Goal: Task Accomplishment & Management: Use online tool/utility

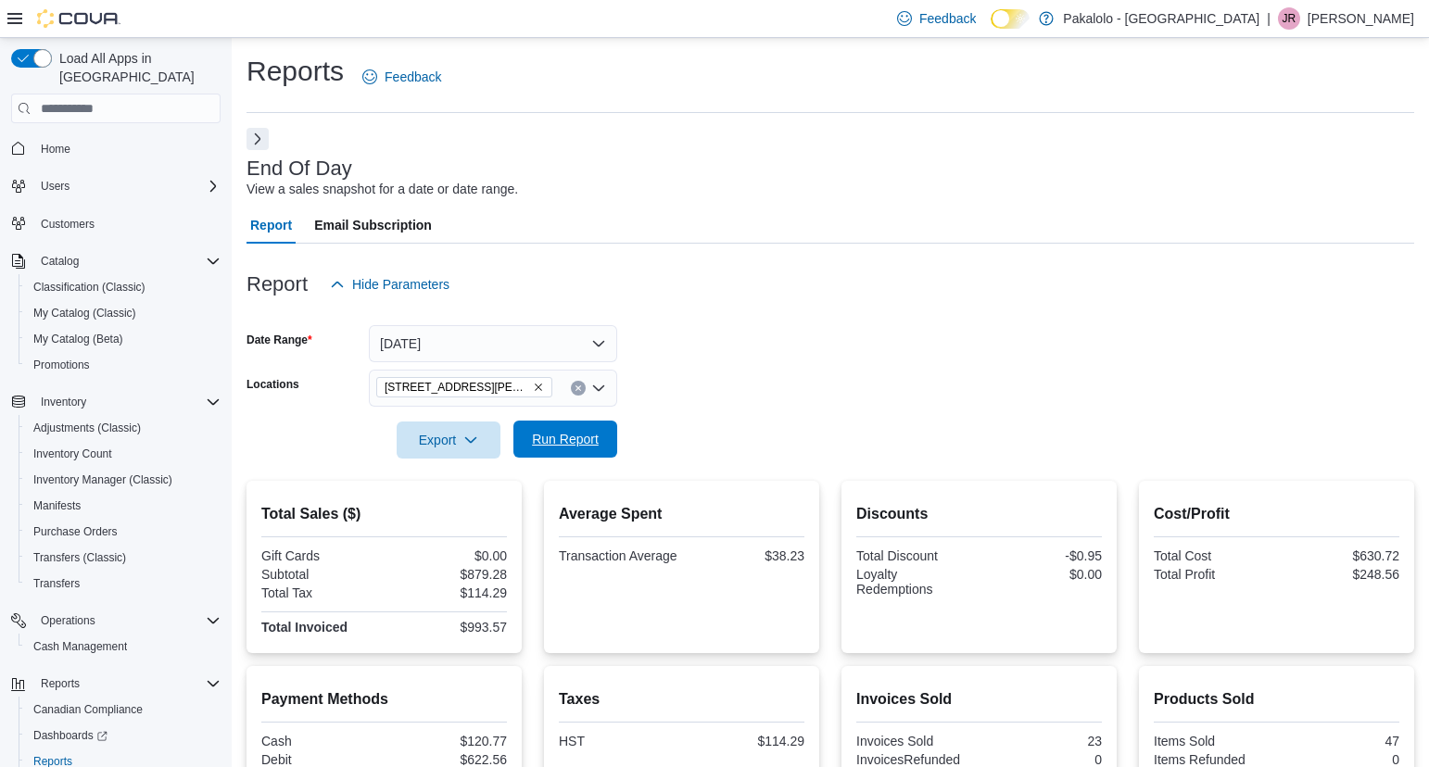
scroll to position [246, 0]
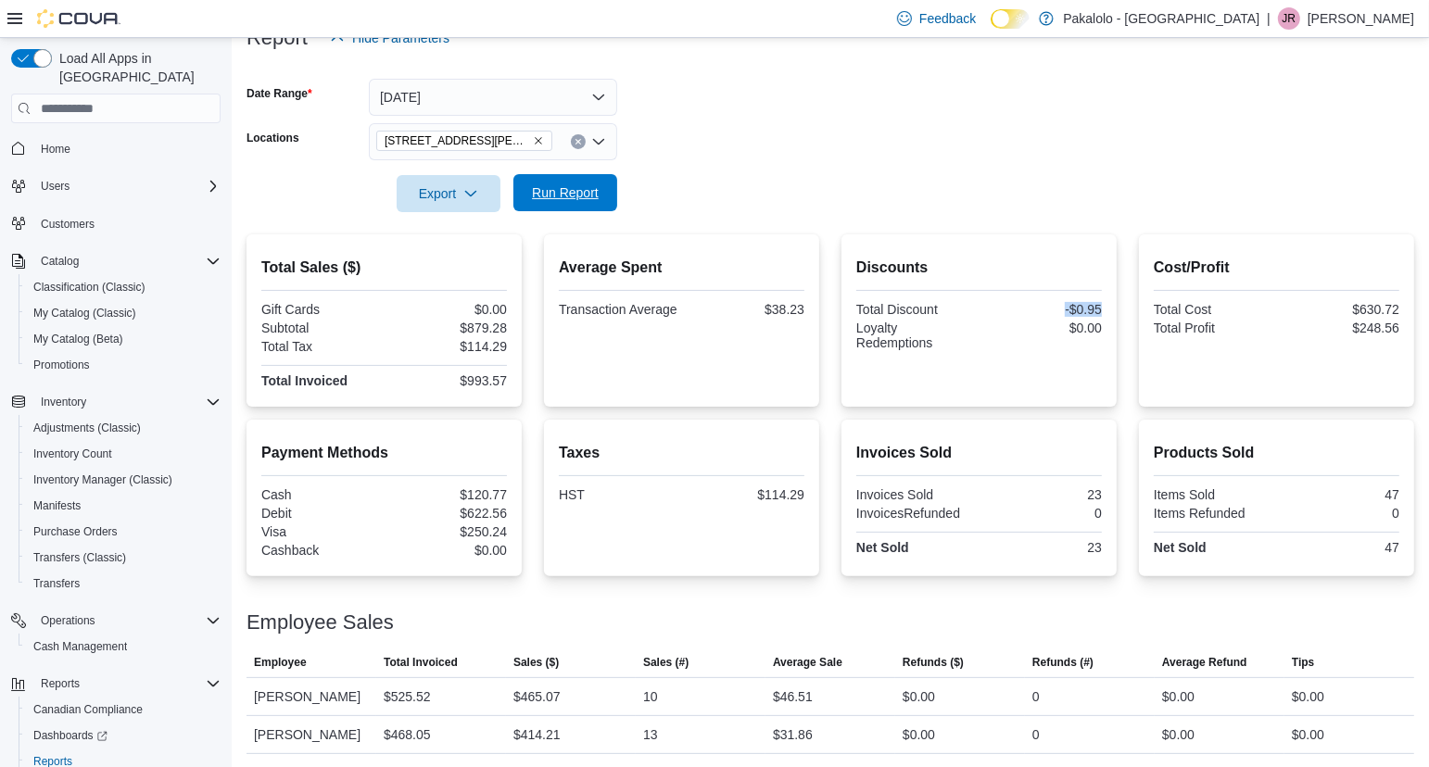
click at [585, 194] on span "Run Report" at bounding box center [565, 192] width 67 height 19
drag, startPoint x: 439, startPoint y: 376, endPoint x: 512, endPoint y: 376, distance: 73.2
click at [512, 376] on div "Total Sales ($) Gift Cards $0.00 Subtotal $1,287.93 Total Tax $167.40 Total Inv…" at bounding box center [383, 320] width 275 height 172
copy div "$1,455.33"
drag, startPoint x: 1054, startPoint y: 309, endPoint x: 1105, endPoint y: 308, distance: 51.9
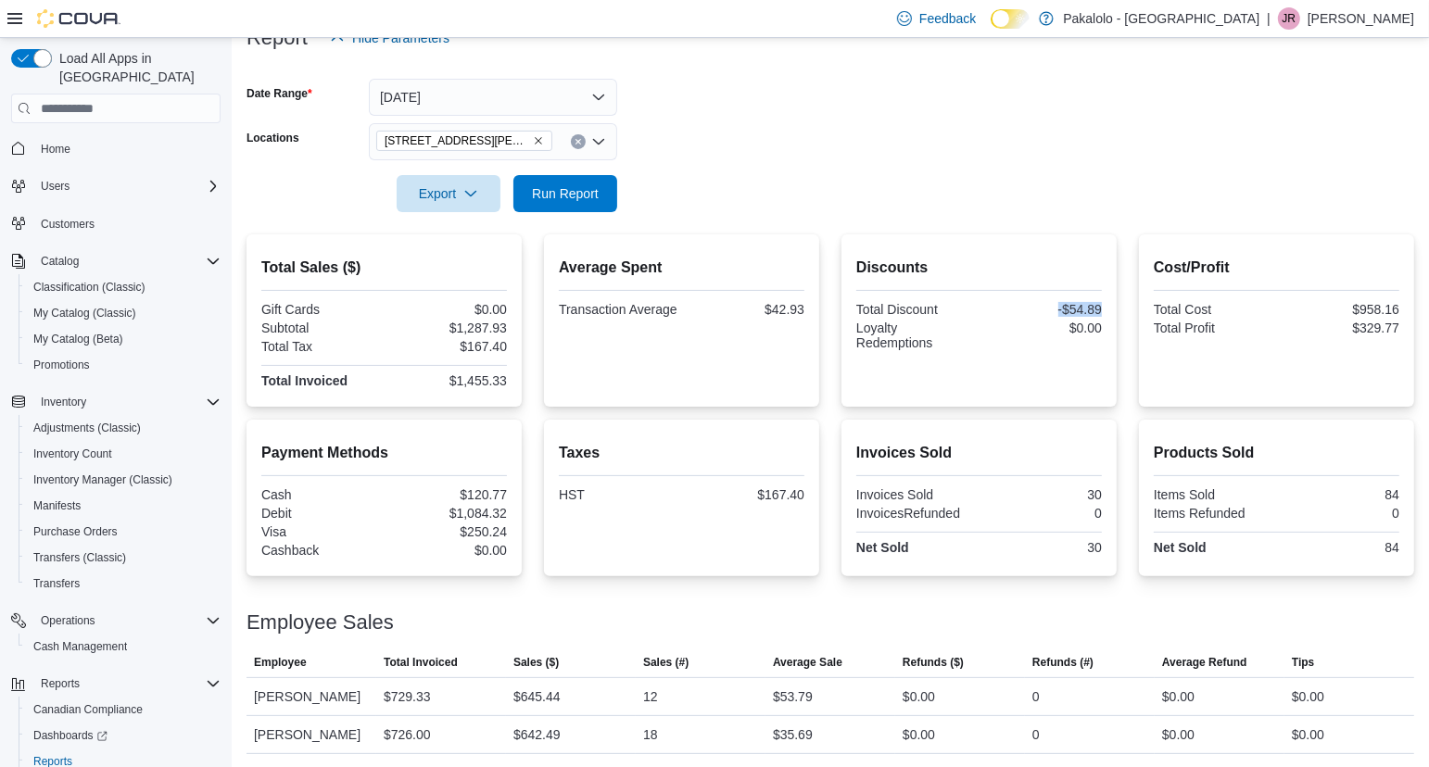
click at [1105, 308] on div "Discounts Total Discount -$54.89 Loyalty Redemptions $0.00" at bounding box center [978, 320] width 275 height 172
copy div "-$54.89"
drag, startPoint x: 1347, startPoint y: 330, endPoint x: 1407, endPoint y: 329, distance: 59.3
click at [1407, 329] on div "Cost/Profit Total Cost $958.16 Total Profit $329.77" at bounding box center [1276, 320] width 275 height 172
copy div "$329.77"
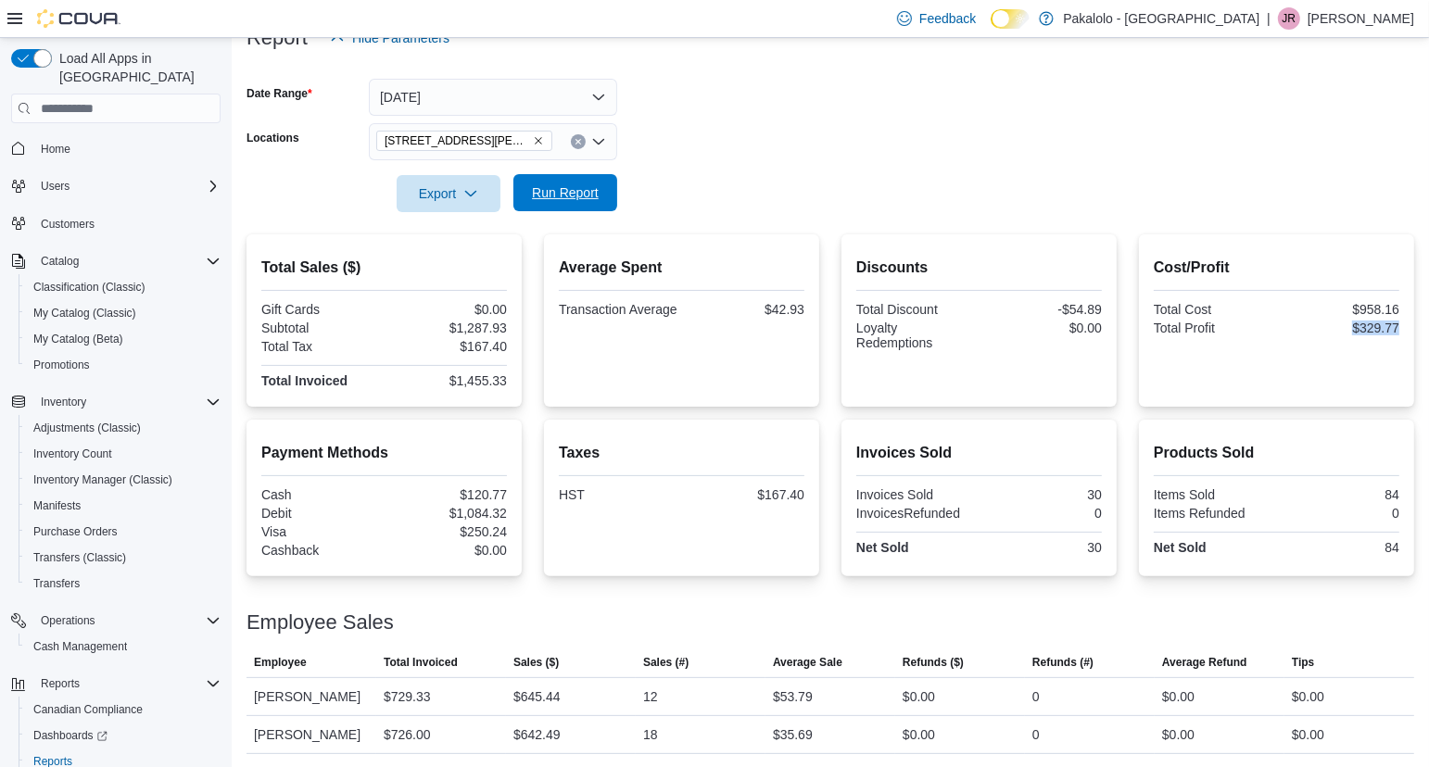
click at [584, 195] on span "Run Report" at bounding box center [565, 192] width 67 height 19
drag, startPoint x: 443, startPoint y: 384, endPoint x: 514, endPoint y: 377, distance: 71.6
click at [514, 377] on div "Total Sales ($) Gift Cards $0.00 Subtotal $1,336.17 Total Tax $173.68 Total Inv…" at bounding box center [383, 320] width 275 height 172
copy div "$1,509.85"
drag, startPoint x: 1342, startPoint y: 326, endPoint x: 1404, endPoint y: 326, distance: 62.1
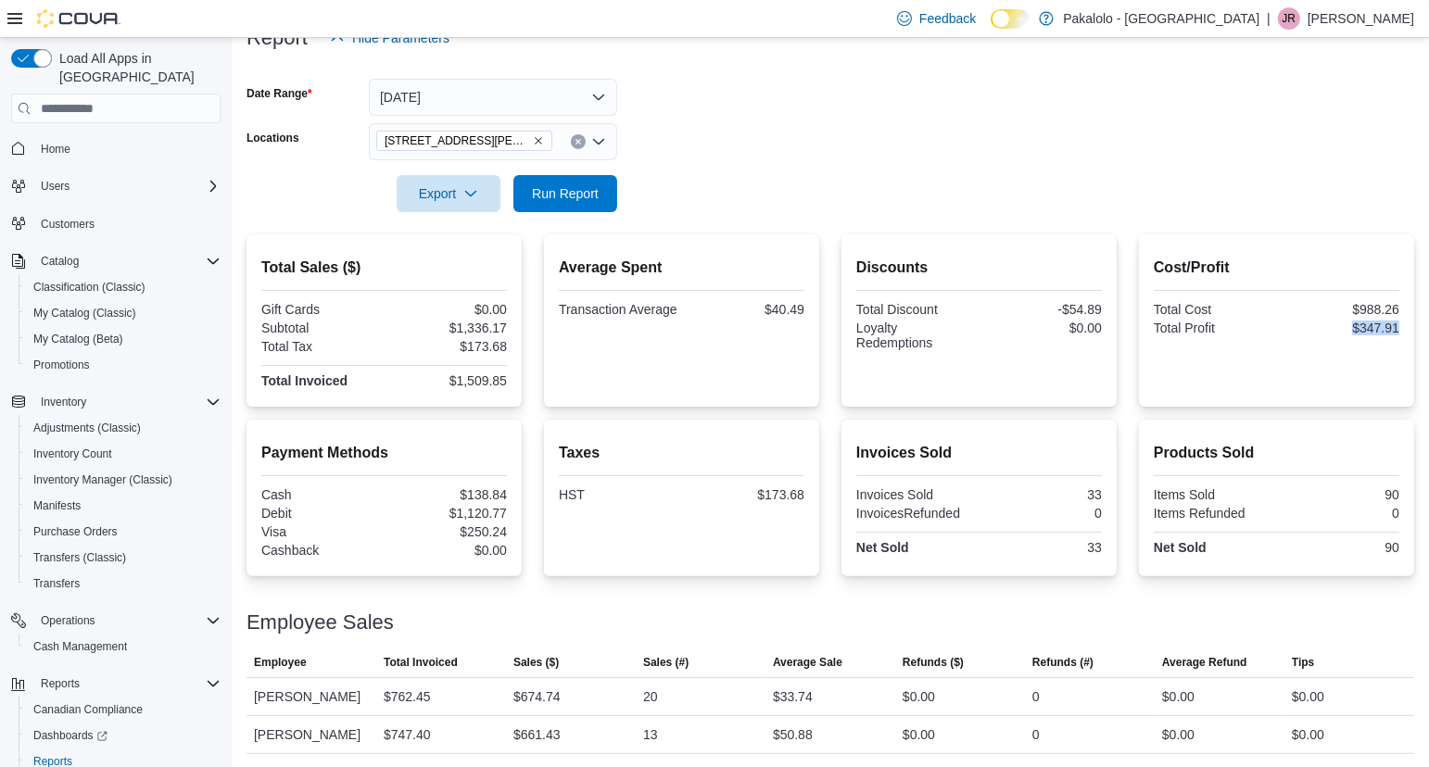
click at [1404, 326] on div "Cost/Profit Total Cost $988.26 Total Profit $347.91" at bounding box center [1276, 320] width 275 height 172
copy div "$347.91"
drag, startPoint x: 1054, startPoint y: 309, endPoint x: 1115, endPoint y: 309, distance: 61.2
click at [1115, 309] on div "Discounts Total Discount -$54.89 Loyalty Redemptions $0.00" at bounding box center [978, 320] width 275 height 172
copy div "-$54.89"
